Goal: Find specific page/section: Find specific page/section

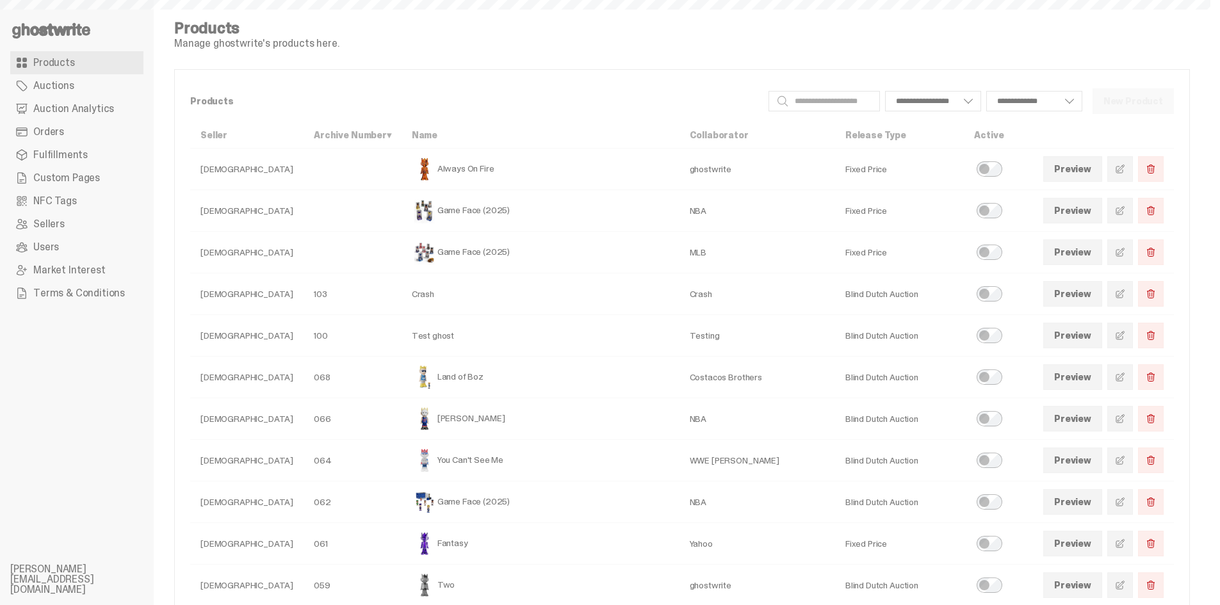
select select
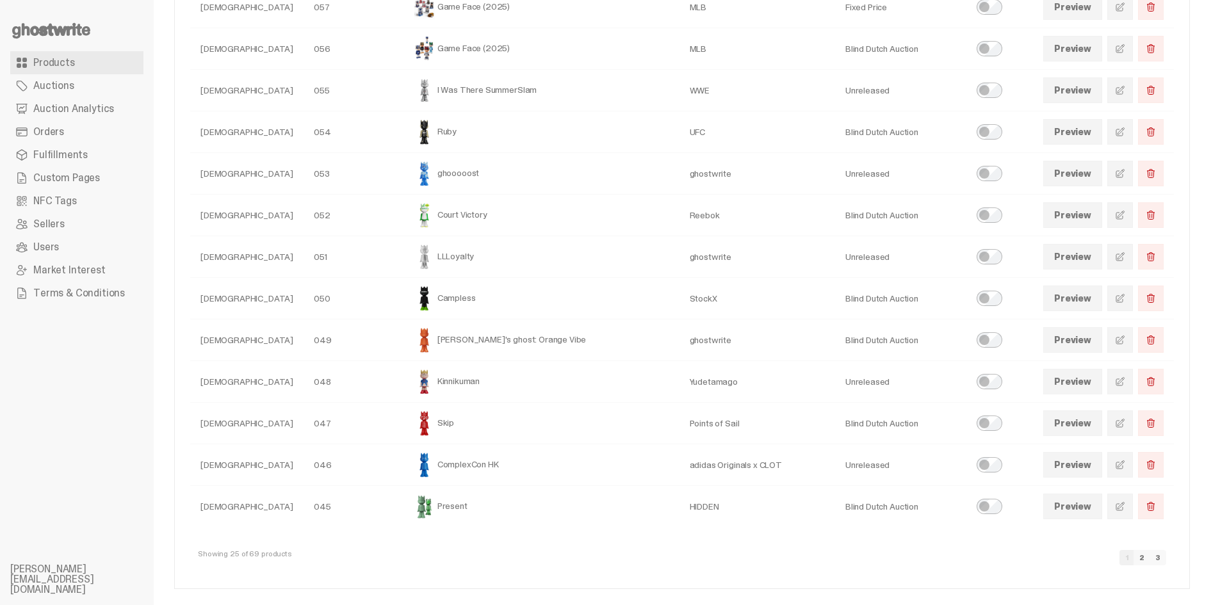
scroll to position [666, 0]
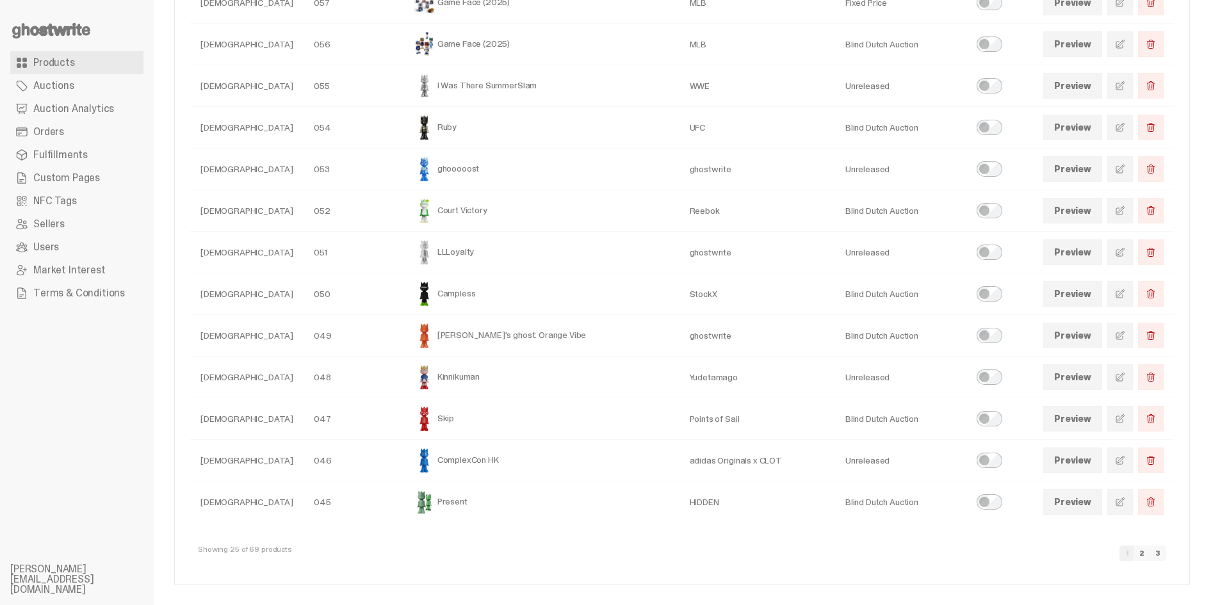
click at [1151, 552] on link "2" at bounding box center [1142, 553] width 17 height 15
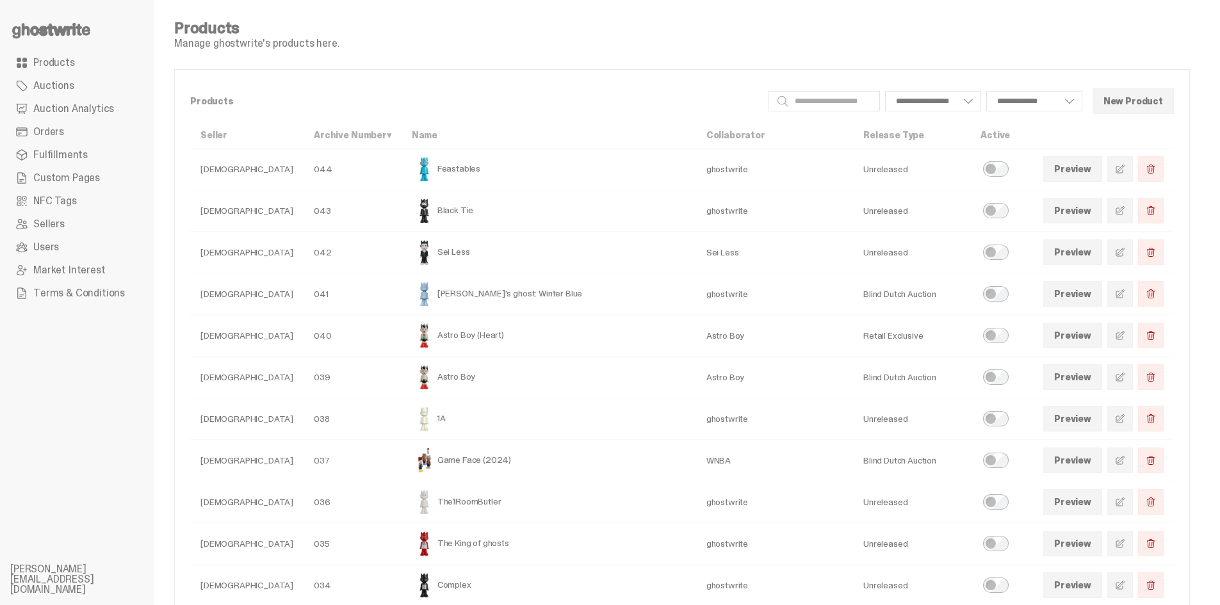
click at [1133, 343] on link at bounding box center [1121, 336] width 26 height 26
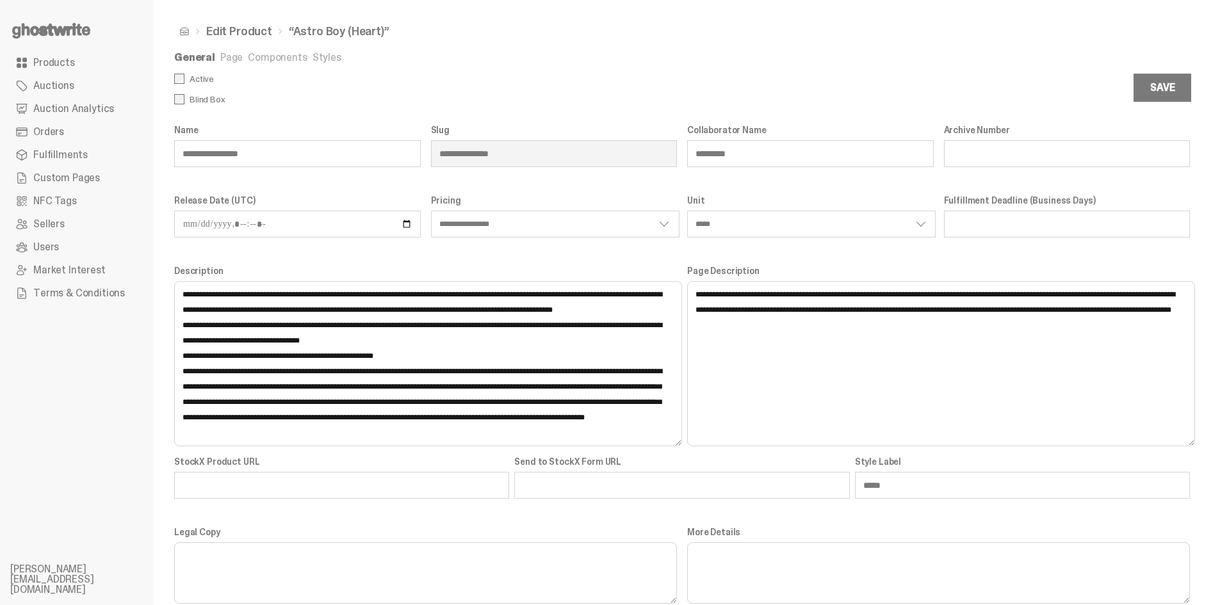
click at [95, 64] on link "Products" at bounding box center [76, 62] width 133 height 23
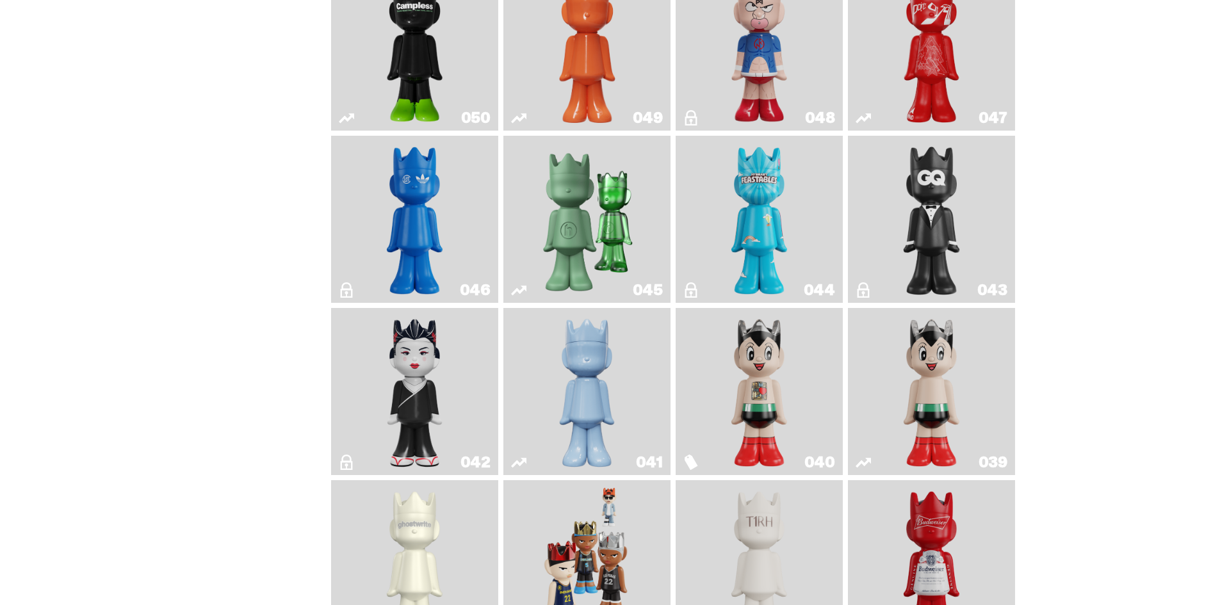
scroll to position [897, 0]
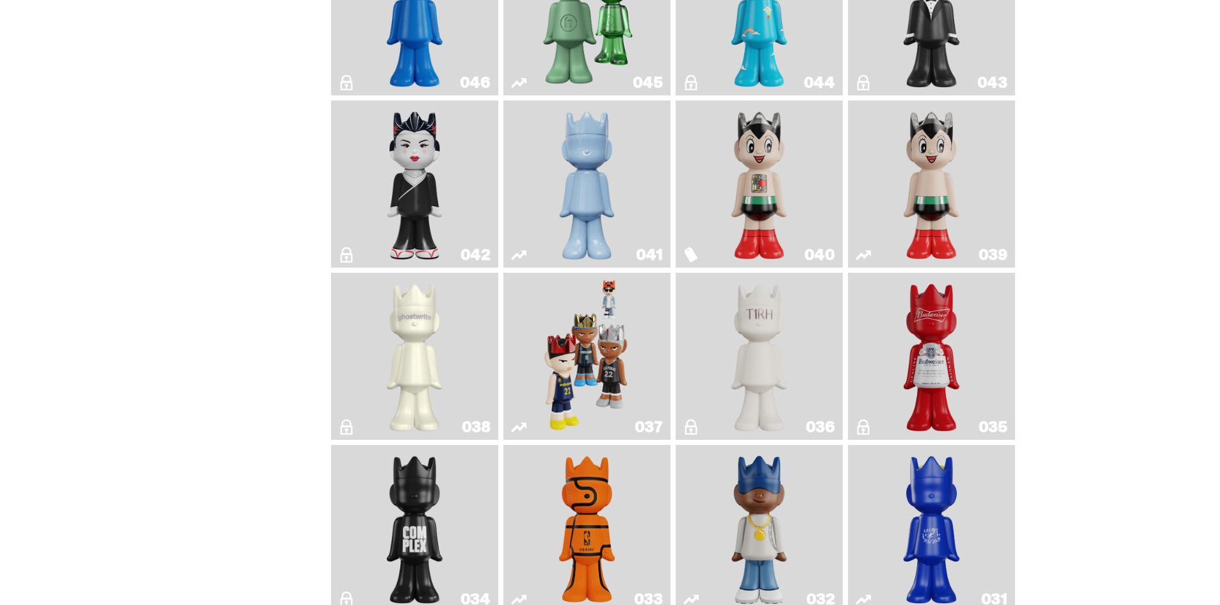
click at [789, 150] on img "Astro Boy (Heart)" at bounding box center [760, 184] width 68 height 157
